Goal: Check status: Check status

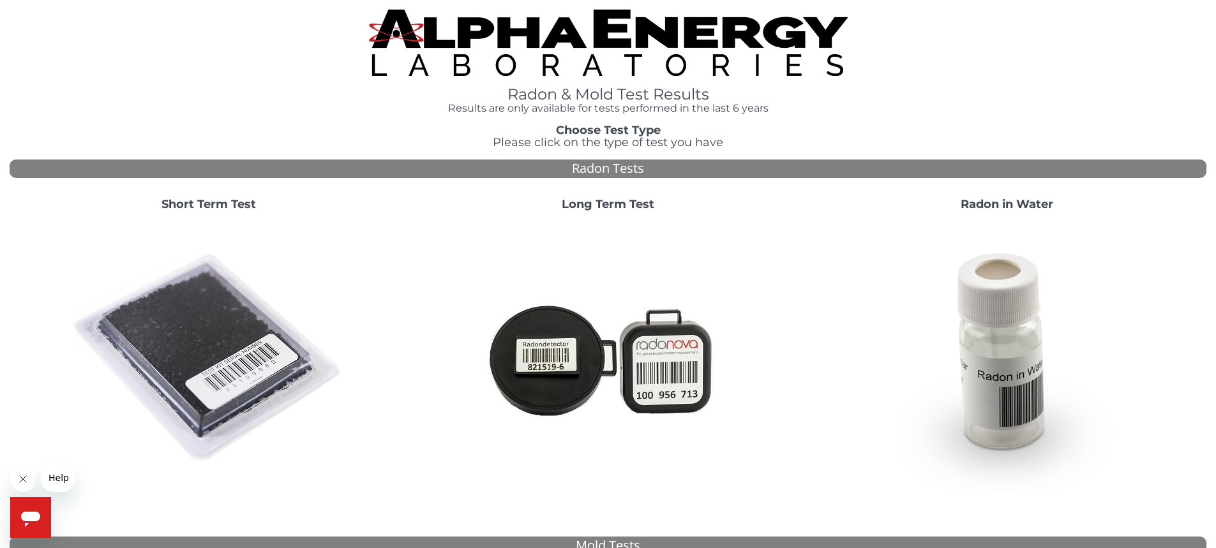
click at [594, 208] on strong "Long Term Test" at bounding box center [608, 204] width 93 height 14
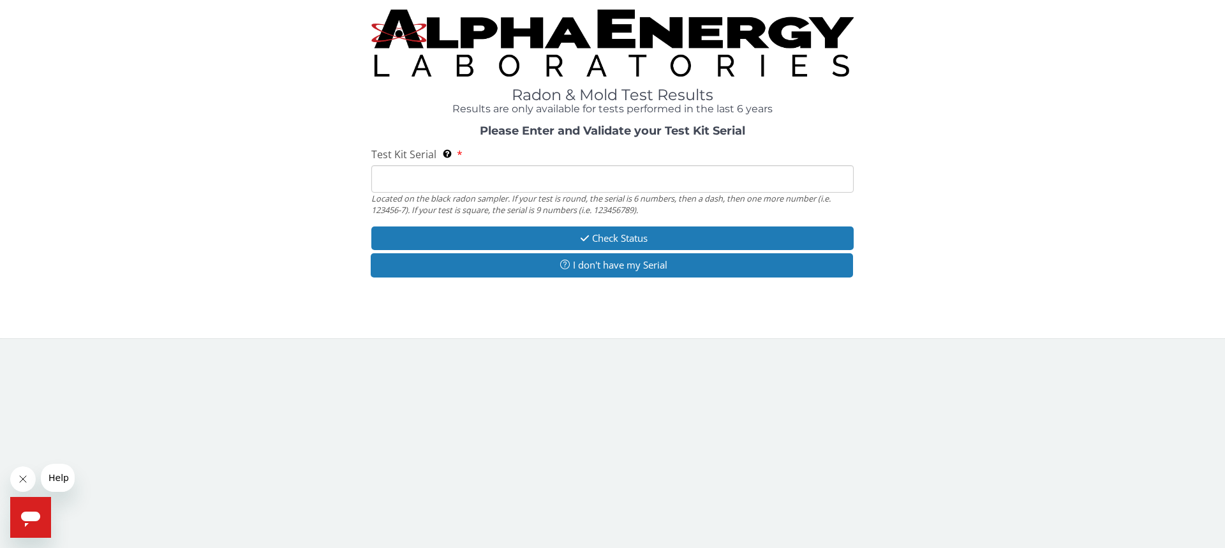
click at [398, 179] on input "Test Kit Serial Located on the black radon sampler. If your test is round, the …" at bounding box center [612, 178] width 482 height 27
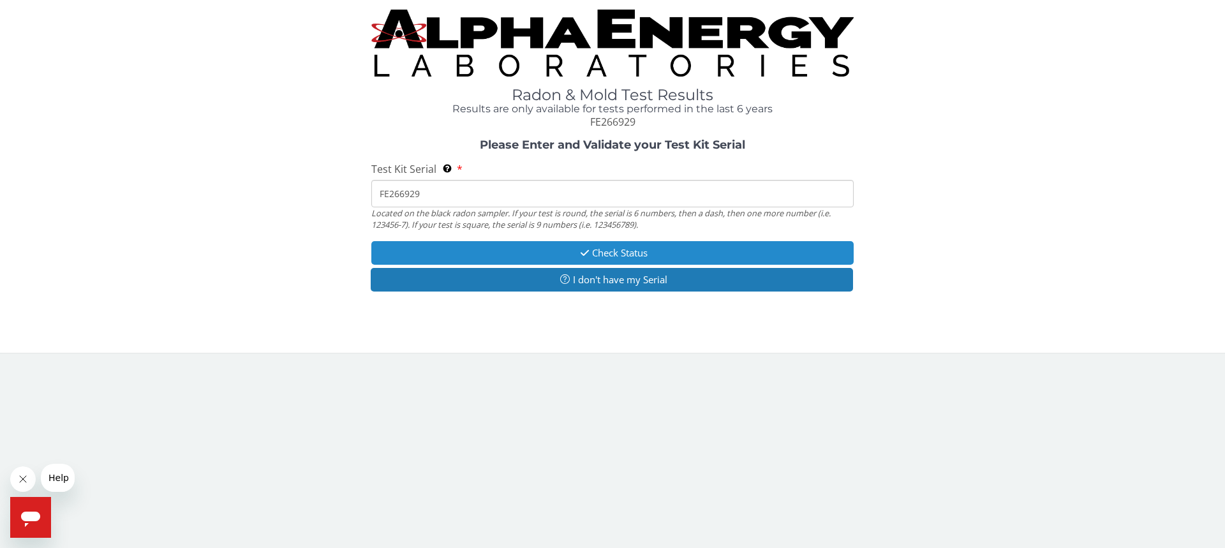
type input "FE266929"
click at [625, 251] on button "Check Status" at bounding box center [612, 253] width 482 height 24
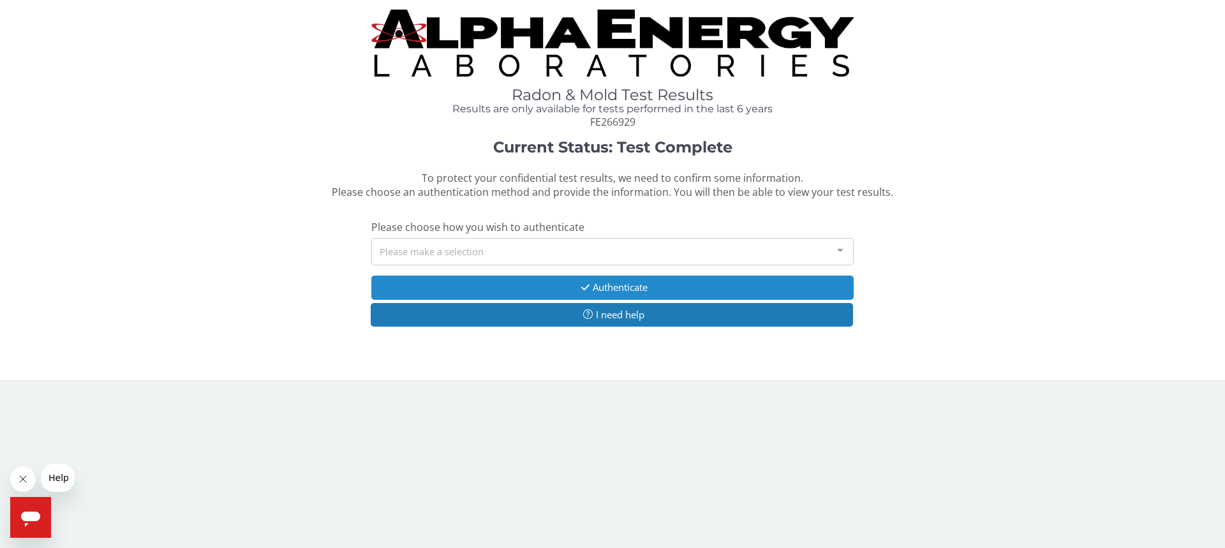
click at [616, 287] on button "Authenticate" at bounding box center [612, 288] width 482 height 24
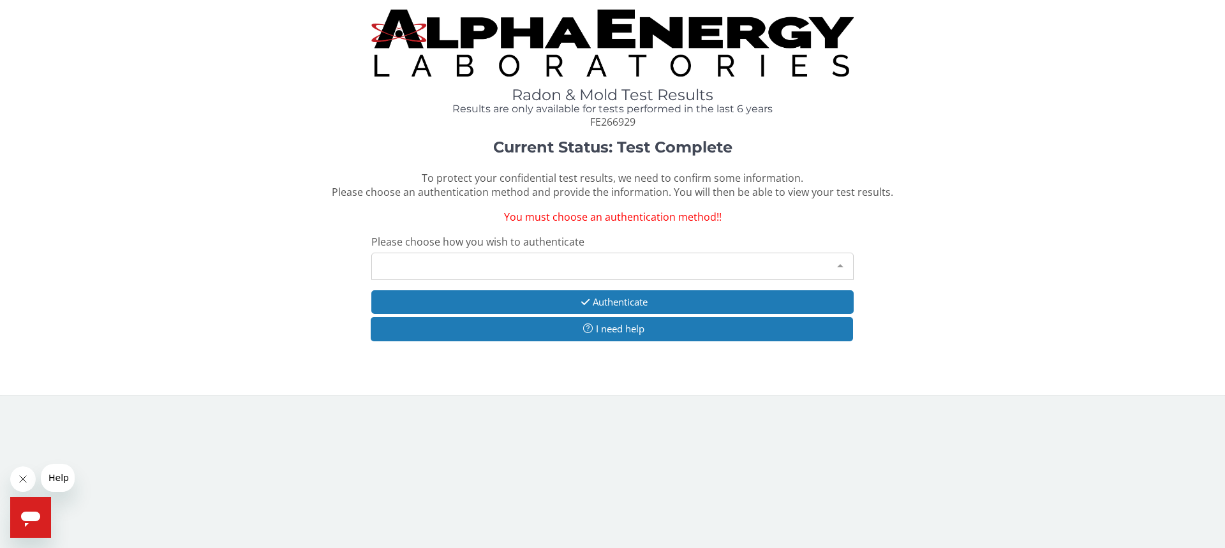
click at [493, 265] on div "Please make a selection" at bounding box center [612, 266] width 482 height 27
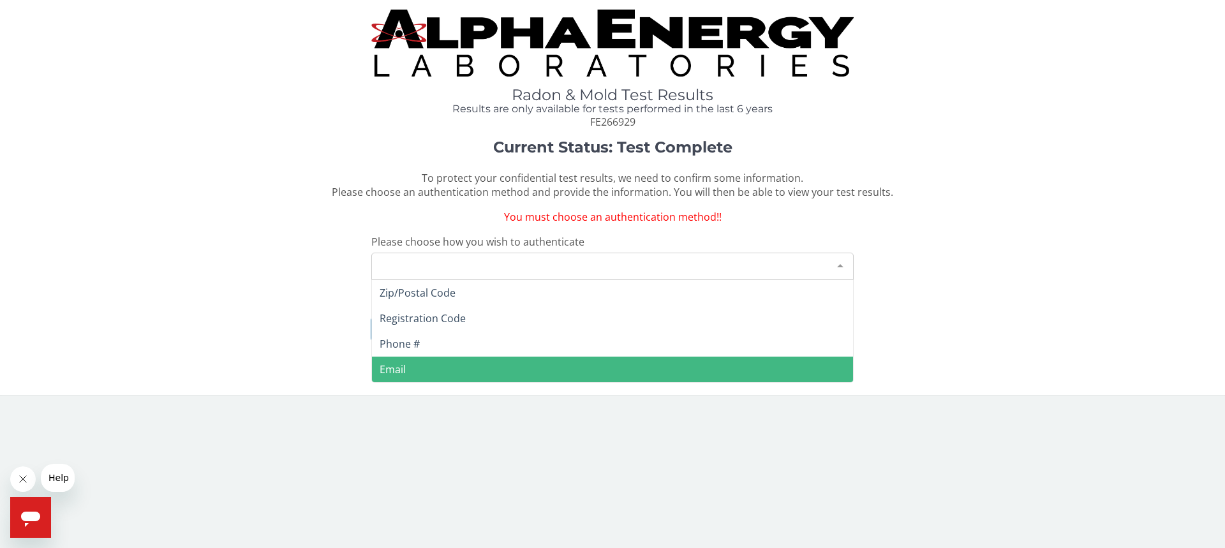
click at [415, 365] on span "Email" at bounding box center [612, 370] width 481 height 26
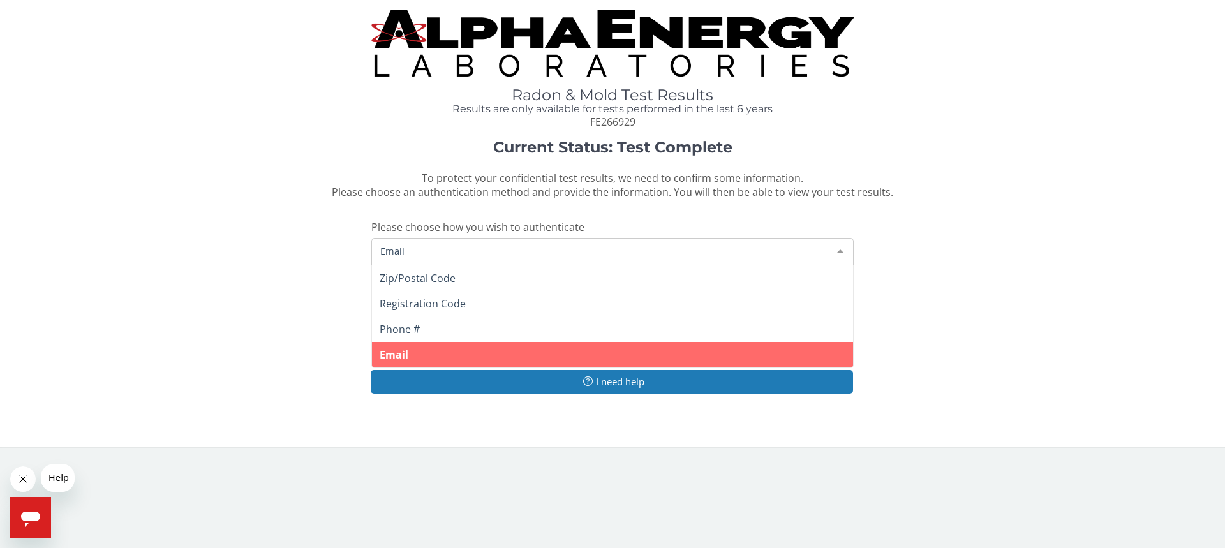
click at [451, 251] on span "Email" at bounding box center [602, 251] width 451 height 14
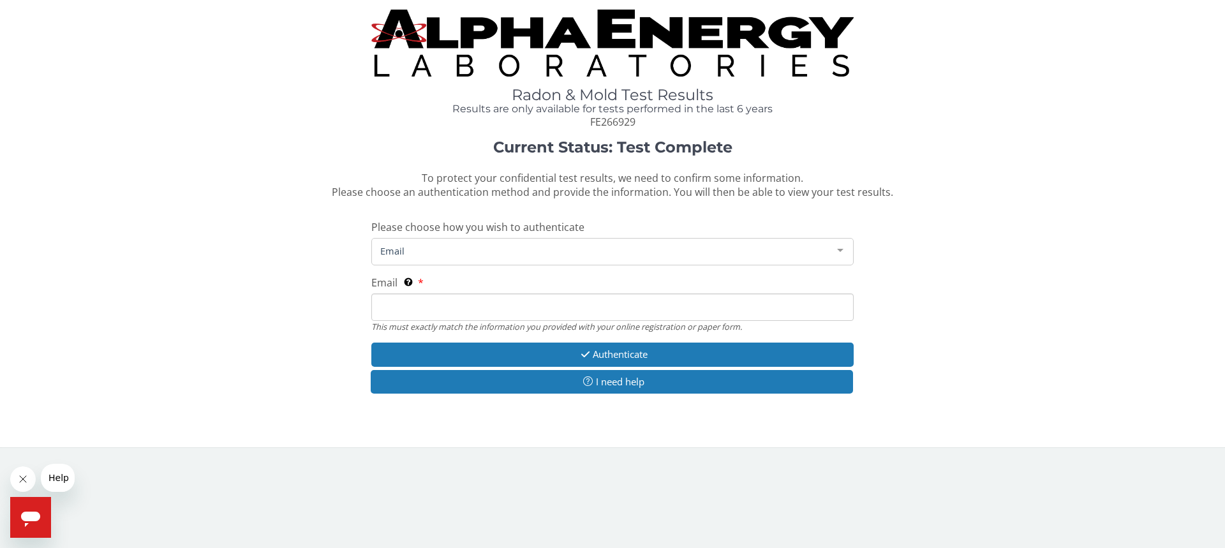
click at [451, 251] on span "Email" at bounding box center [602, 251] width 451 height 14
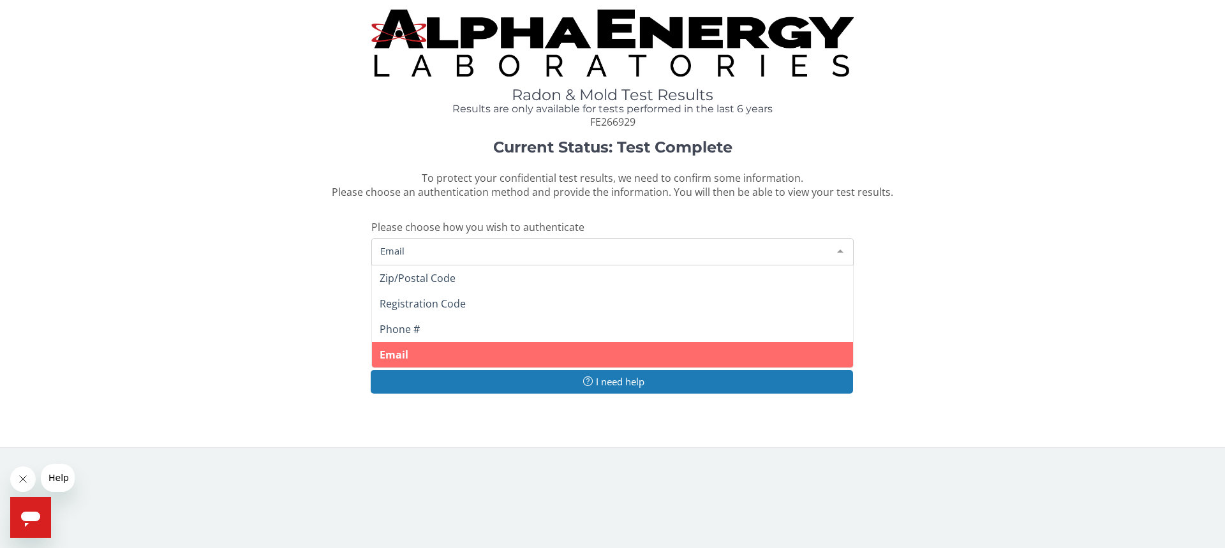
click at [451, 251] on span "Email" at bounding box center [602, 251] width 451 height 14
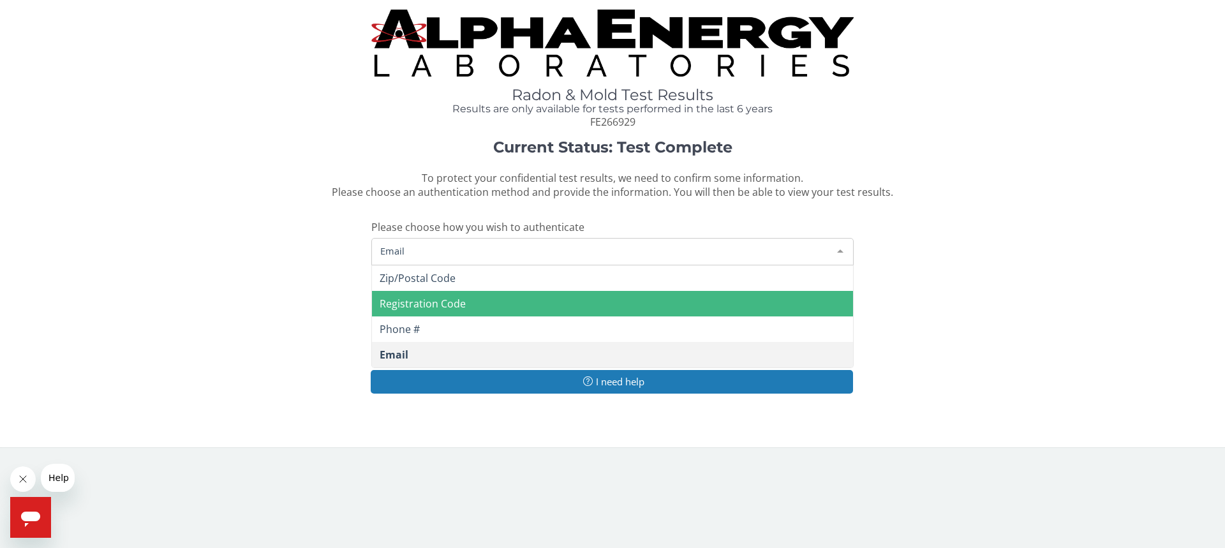
click at [445, 308] on span "Registration Code" at bounding box center [423, 304] width 86 height 14
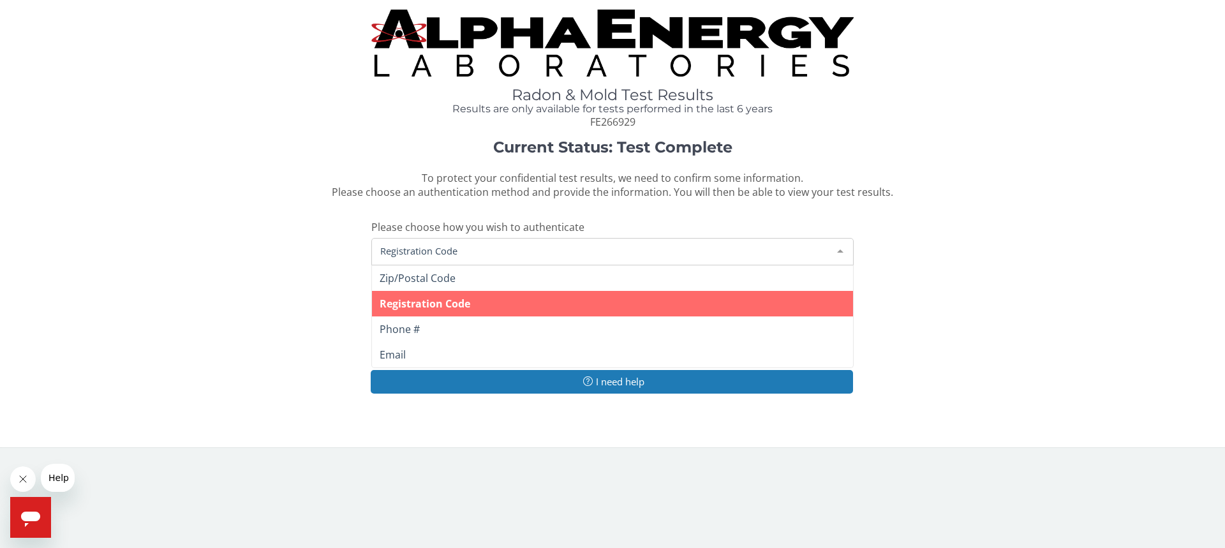
click at [463, 251] on span "Registration Code" at bounding box center [602, 251] width 451 height 14
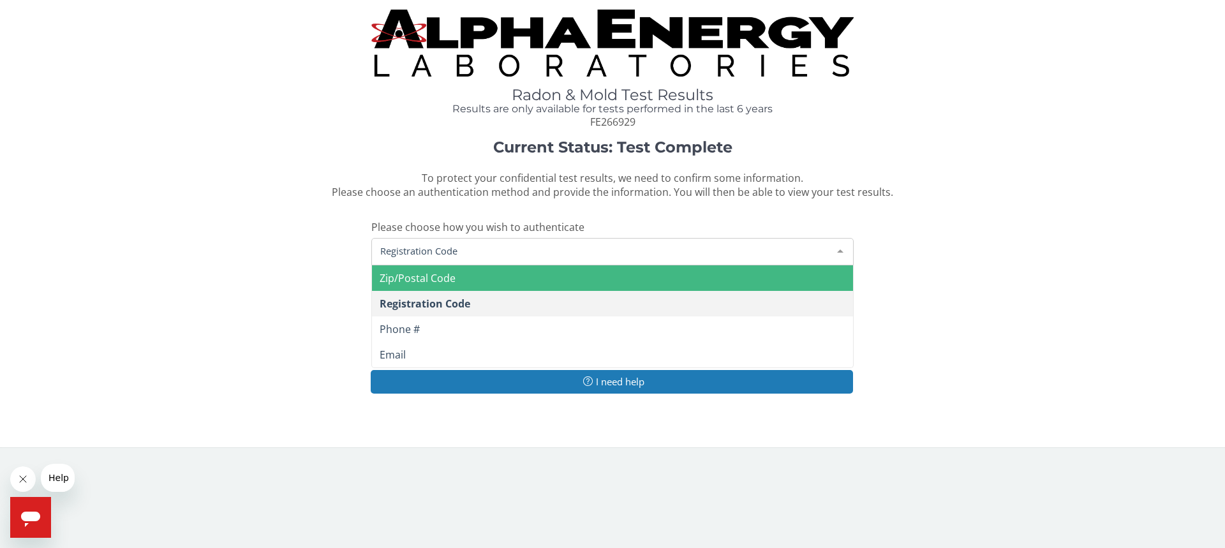
click at [461, 280] on span "Zip/Postal Code" at bounding box center [612, 278] width 481 height 26
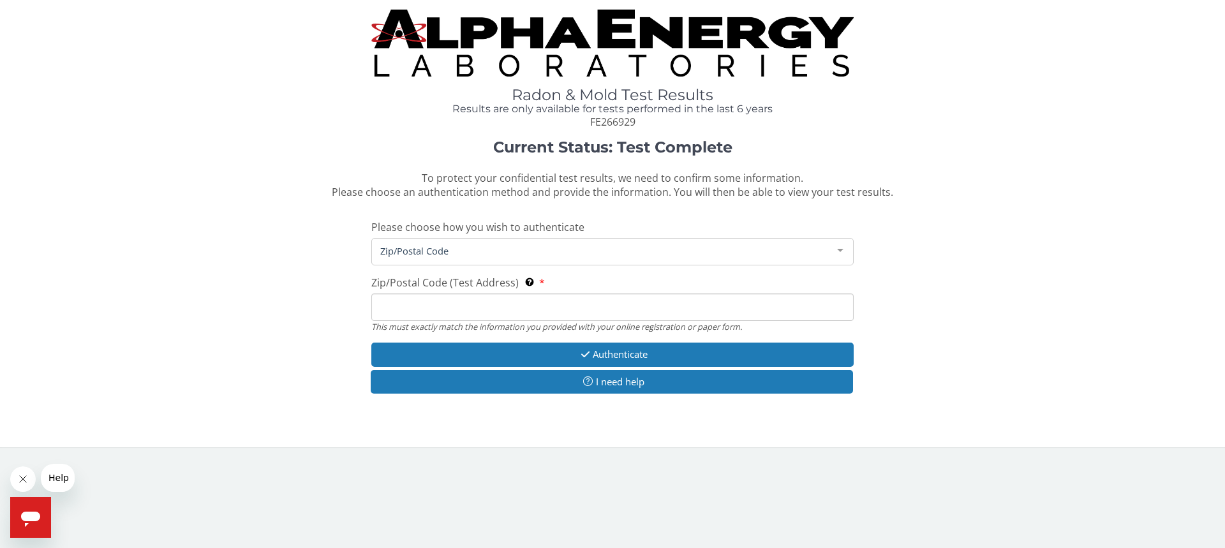
click at [465, 247] on span "Zip/Postal Code" at bounding box center [602, 251] width 451 height 14
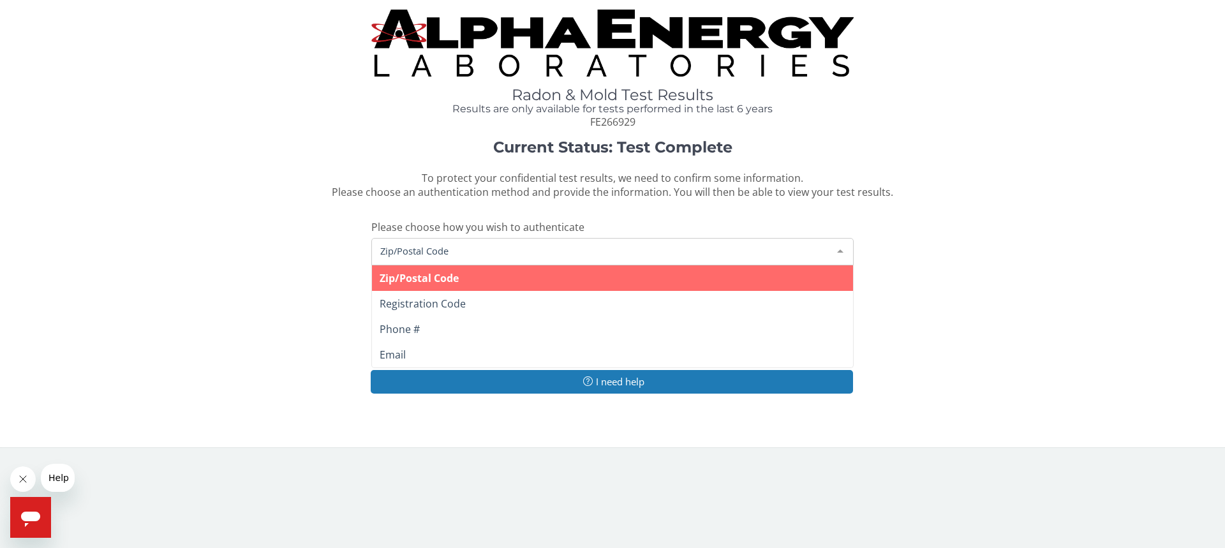
click at [461, 278] on span "Zip/Postal Code" at bounding box center [612, 278] width 481 height 26
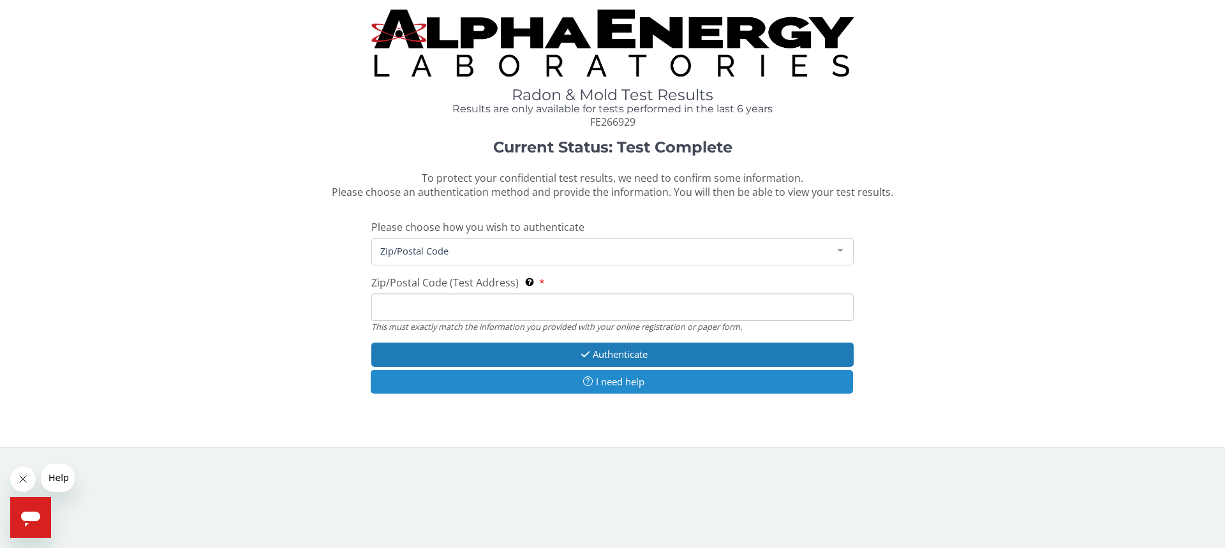
click at [586, 380] on icon "button" at bounding box center [588, 382] width 16 height 10
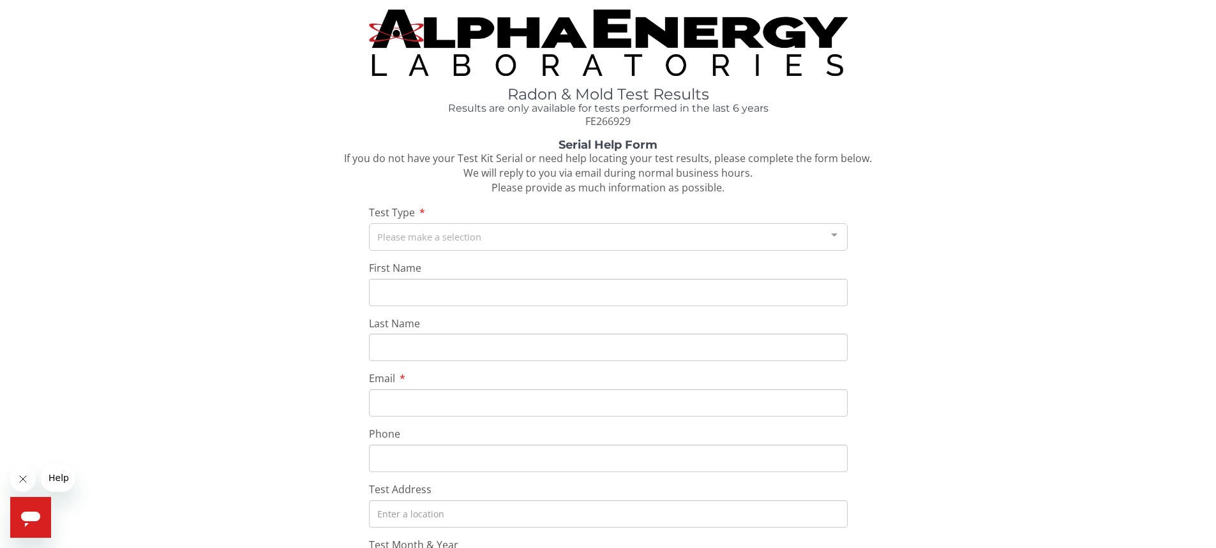
click at [510, 229] on div "Please make a selection" at bounding box center [608, 236] width 479 height 27
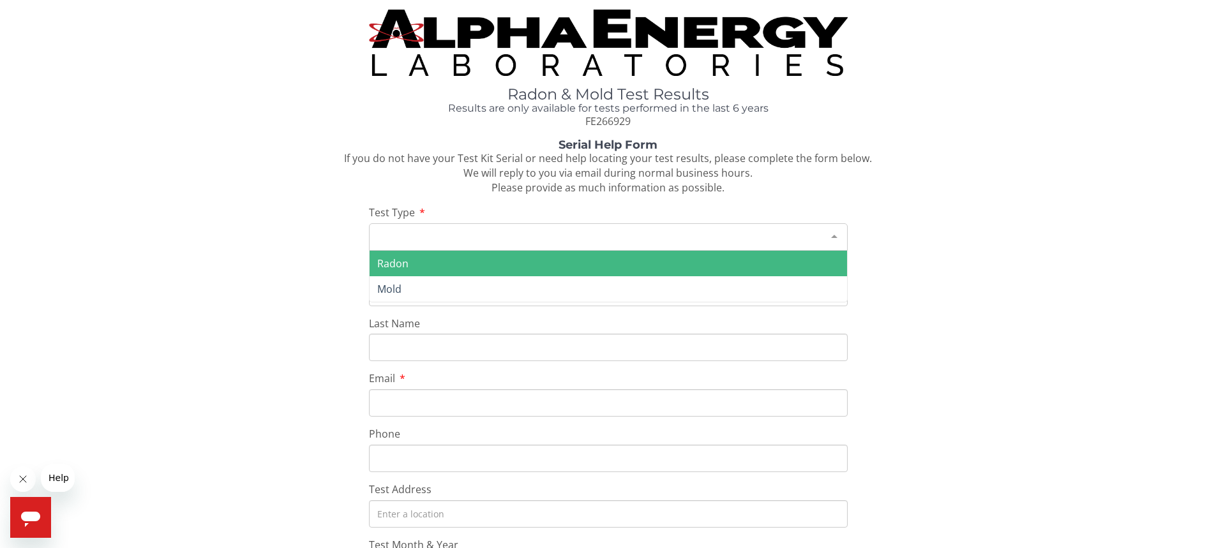
click at [387, 263] on span "Radon" at bounding box center [392, 264] width 31 height 14
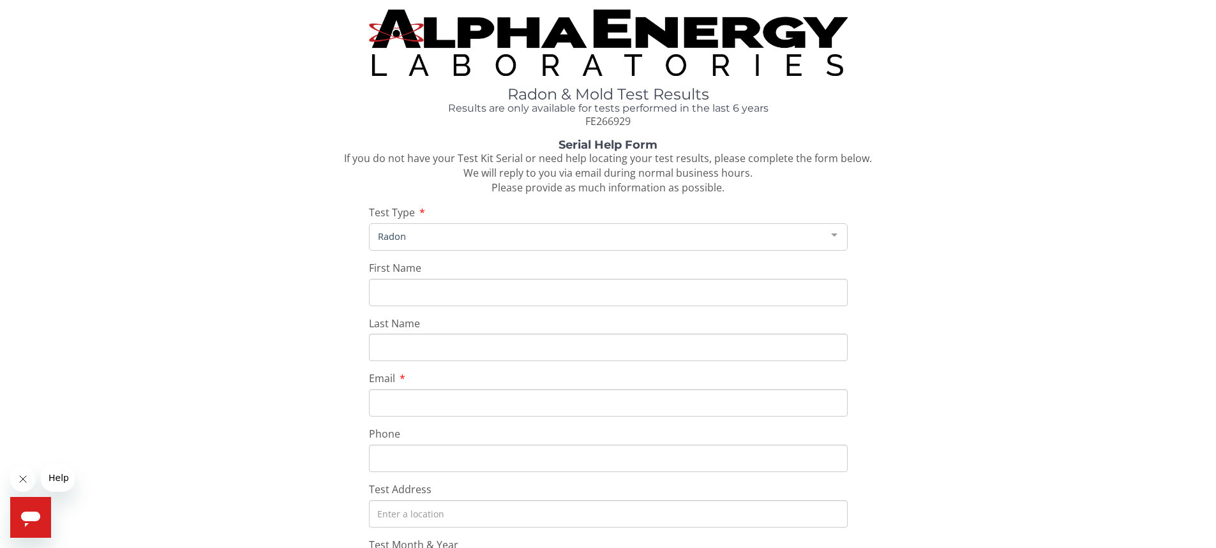
click at [417, 298] on input "First Name" at bounding box center [608, 292] width 479 height 27
type input "Gary"
click at [398, 352] on input "Last Name" at bounding box center [608, 347] width 479 height 27
type input "Miller"
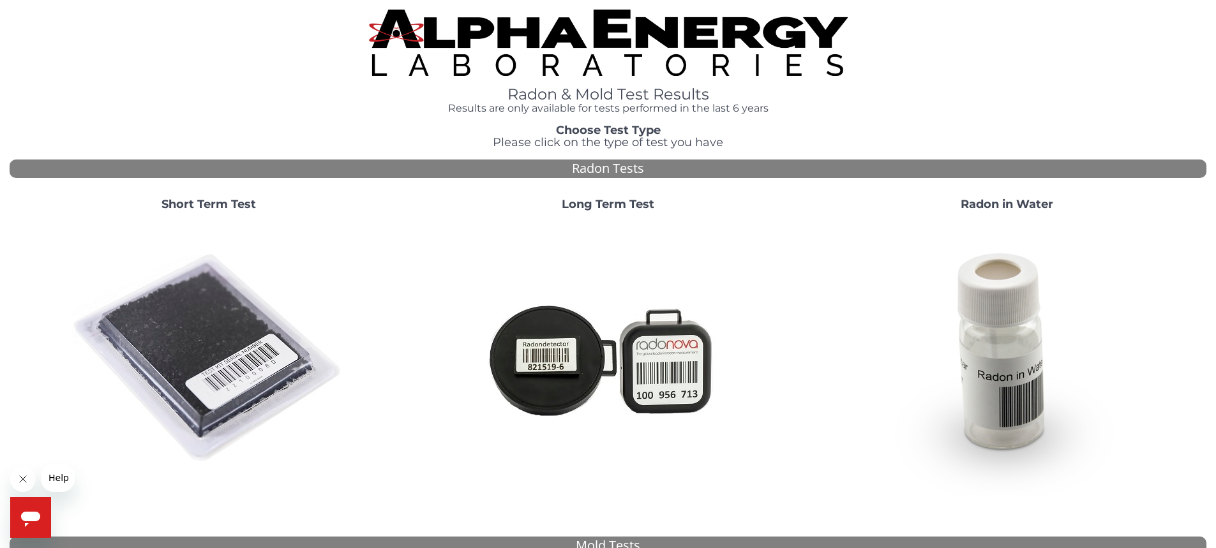
click at [216, 204] on strong "Short Term Test" at bounding box center [208, 204] width 94 height 14
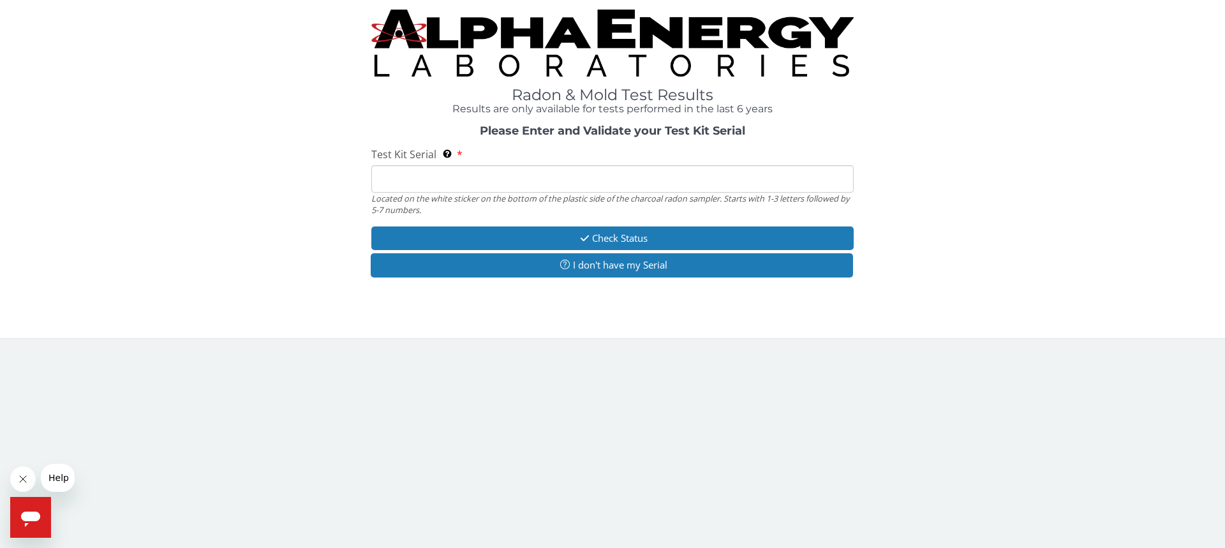
click at [382, 183] on input "Test Kit Serial Located on the white sticker on the bottom of the plastic side …" at bounding box center [612, 178] width 482 height 27
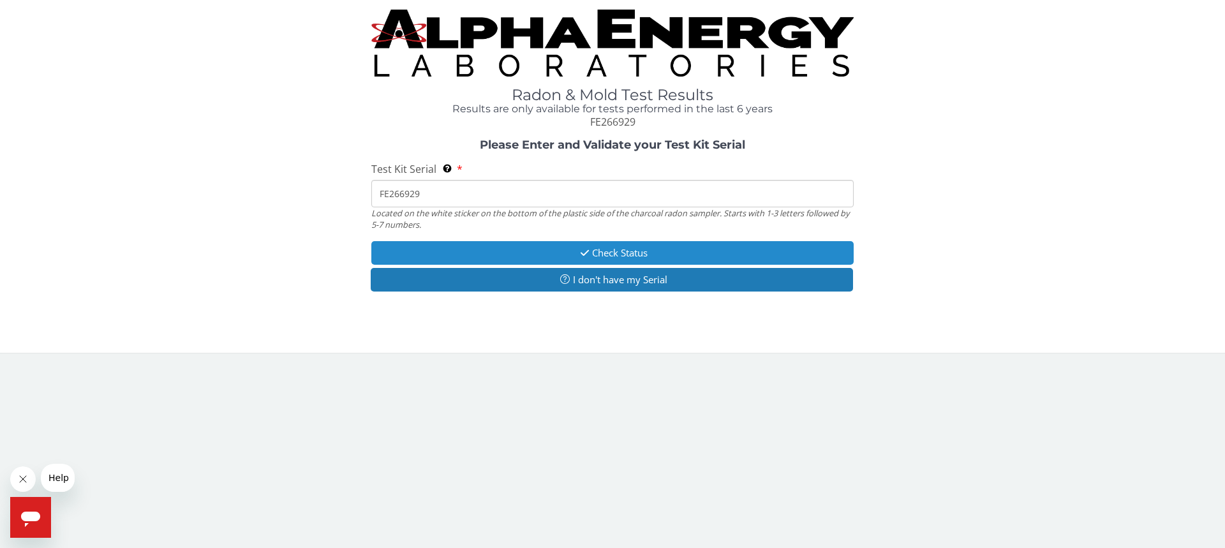
type input "FE266929"
click at [603, 253] on button "Check Status" at bounding box center [612, 253] width 482 height 24
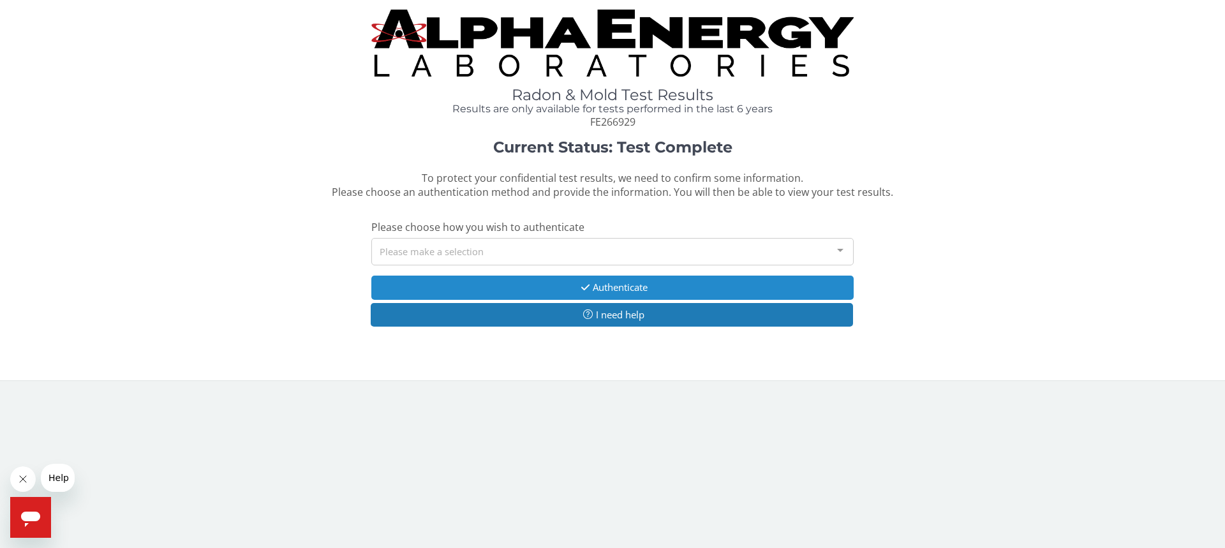
click at [631, 288] on button "Authenticate" at bounding box center [612, 288] width 482 height 24
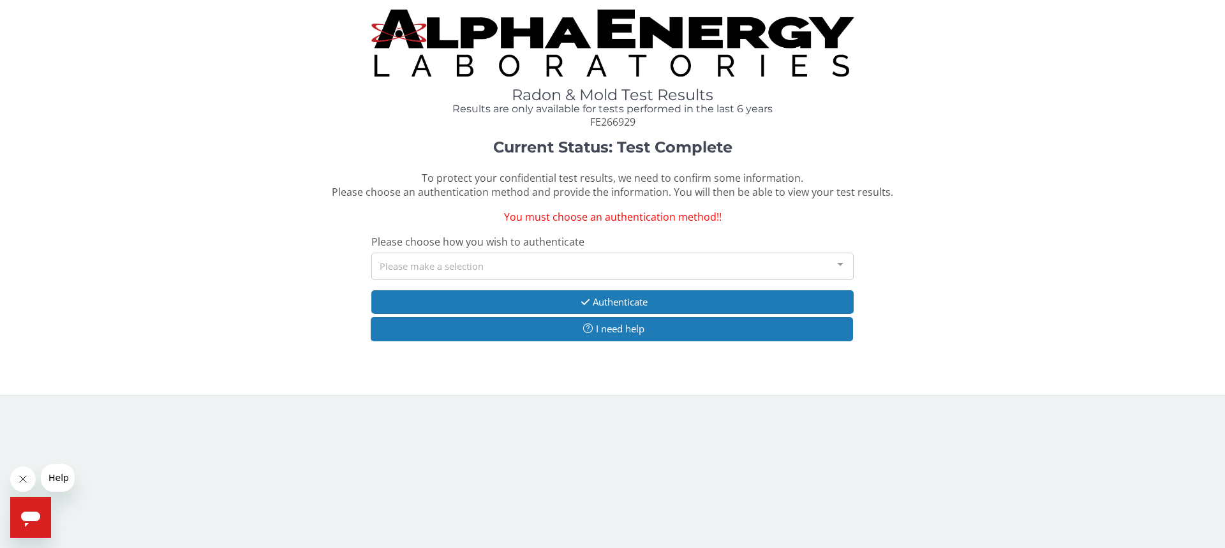
click at [503, 263] on div "Please make a selection" at bounding box center [612, 266] width 482 height 27
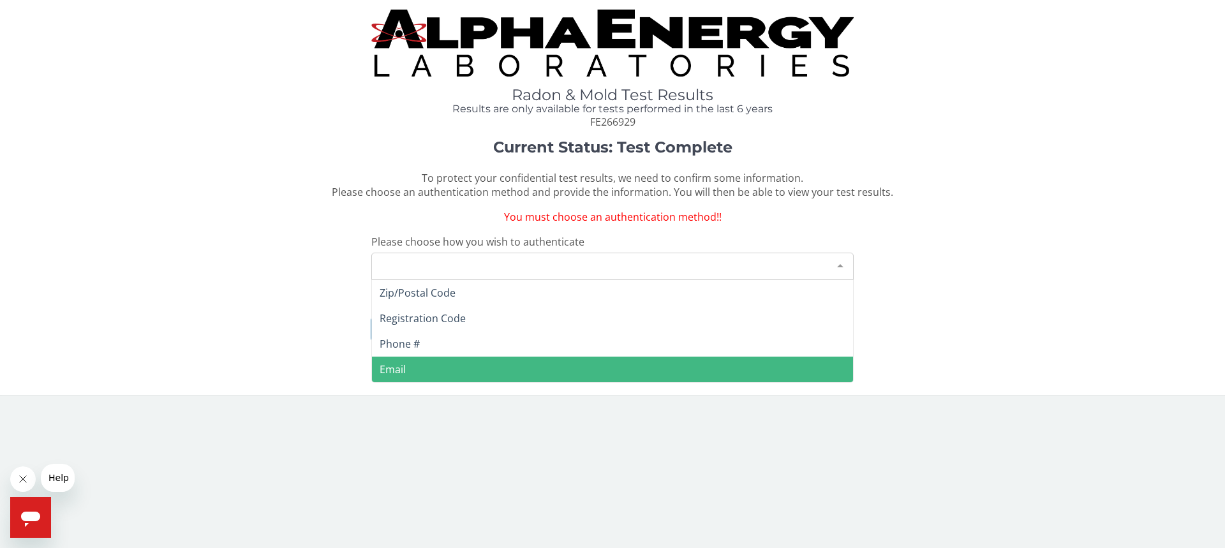
click at [424, 364] on span "Email" at bounding box center [612, 370] width 481 height 26
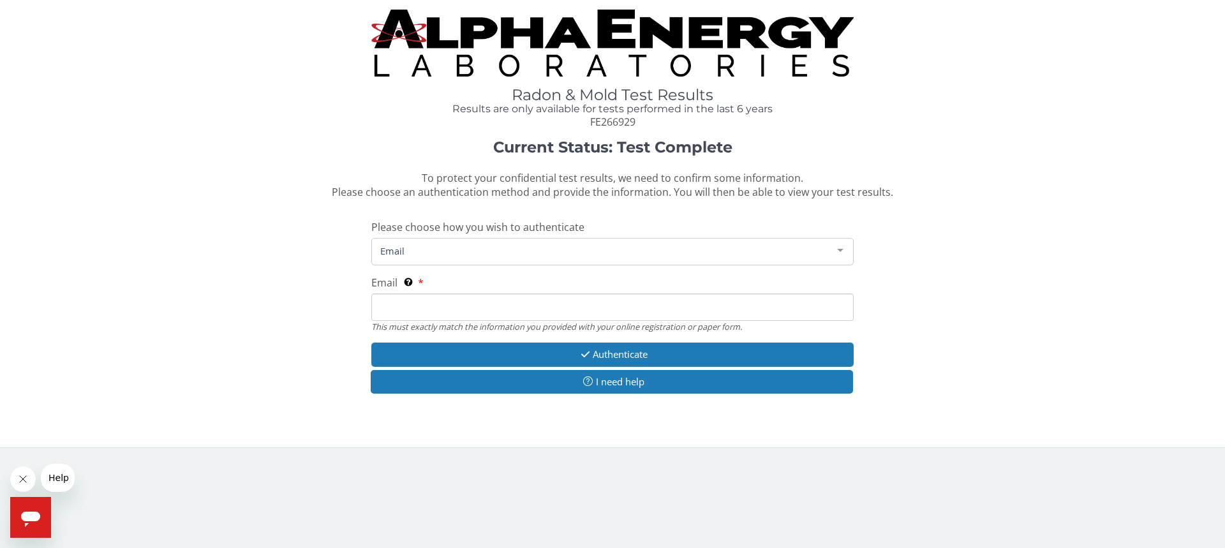
click at [434, 250] on span "Email" at bounding box center [602, 251] width 451 height 14
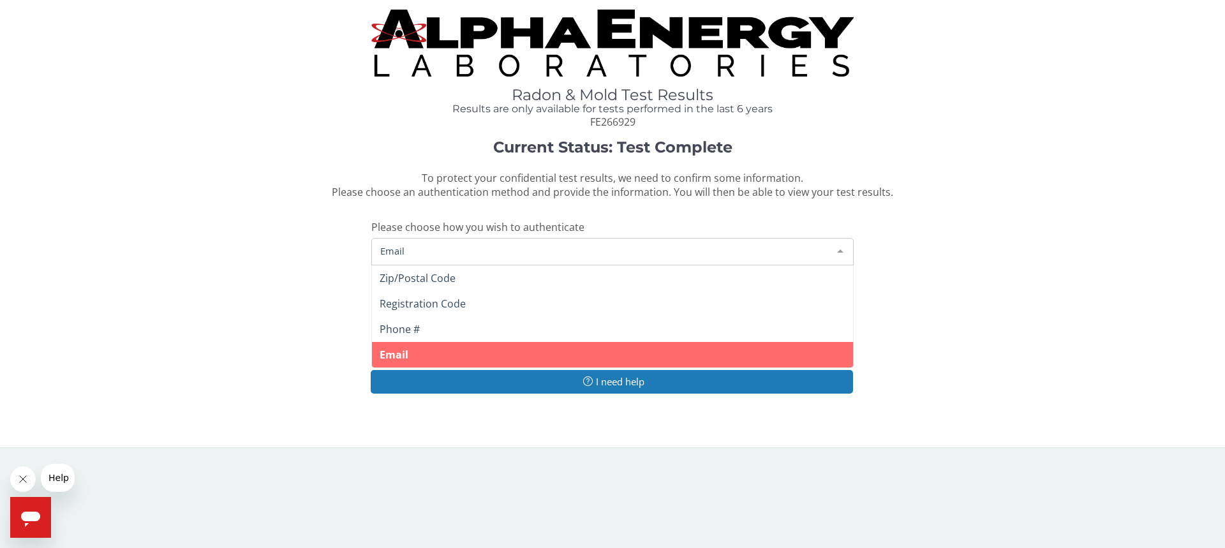
click at [437, 356] on span "Email" at bounding box center [612, 355] width 481 height 26
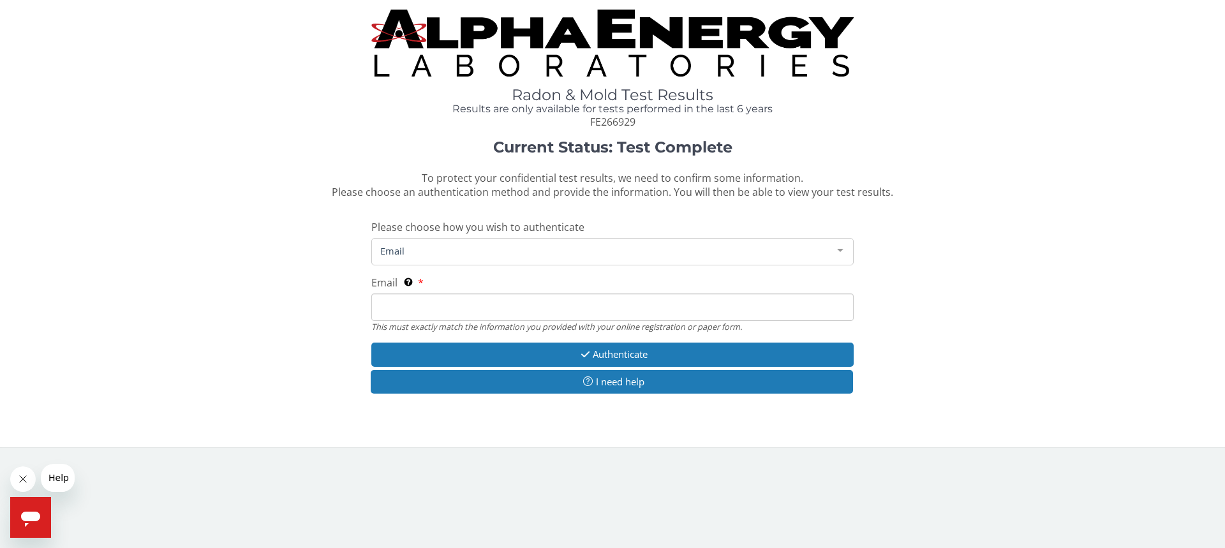
click at [430, 250] on span "Email" at bounding box center [602, 251] width 451 height 14
